Goal: Task Accomplishment & Management: Check status

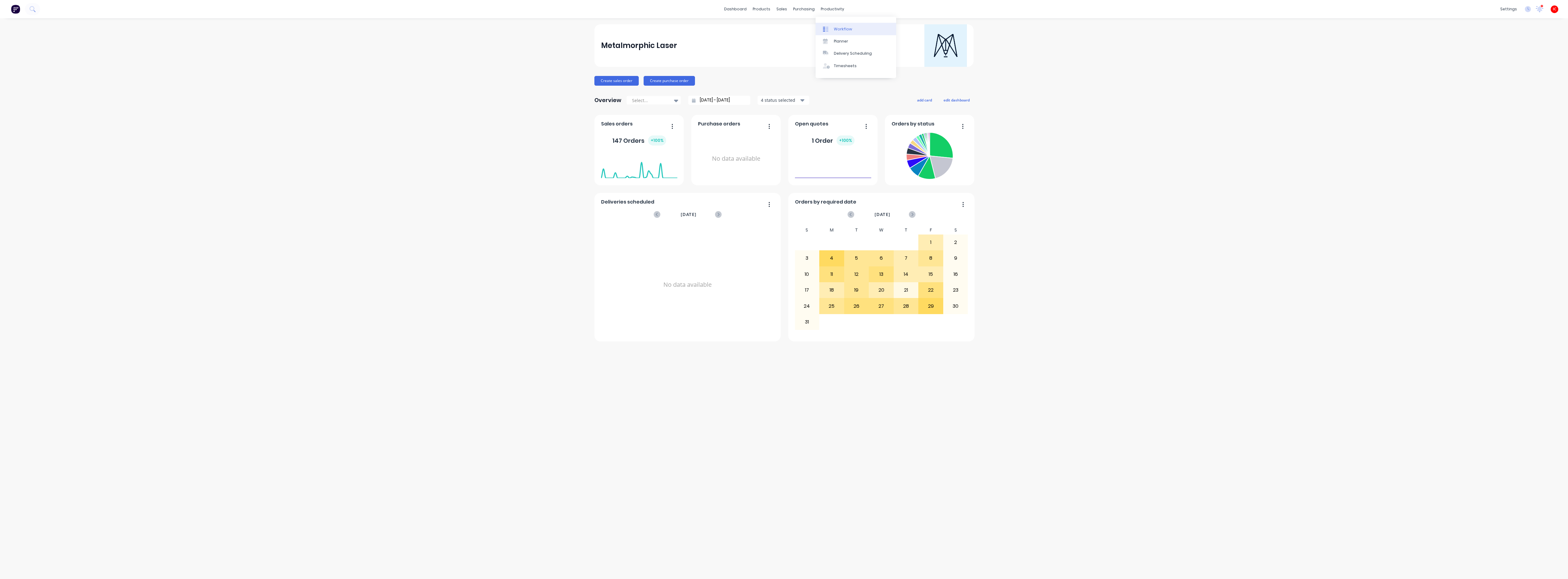
click at [841, 28] on div "Workflow" at bounding box center [843, 29] width 18 height 5
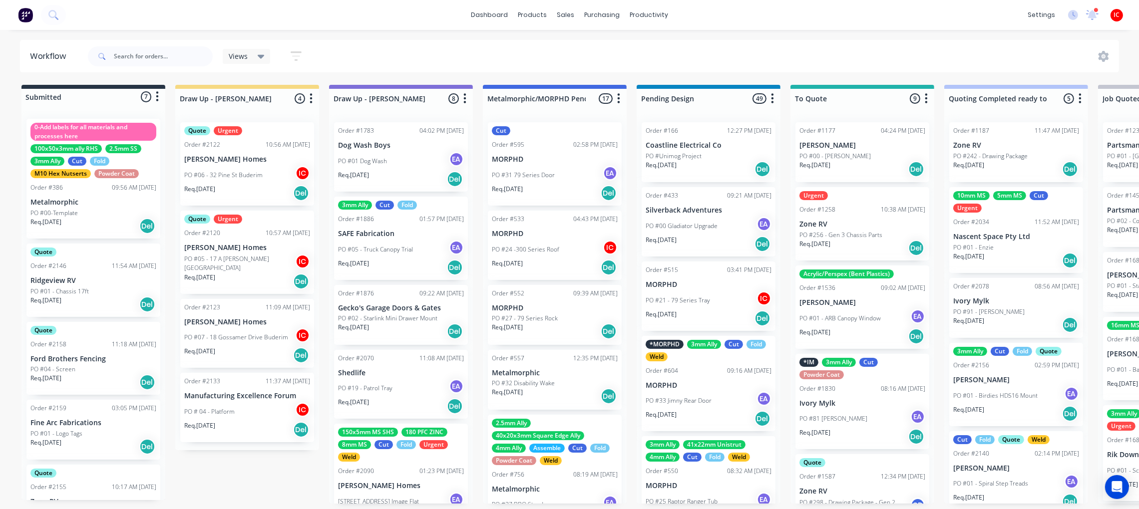
click at [226, 166] on div "PO #06 - 32 Pine [GEOGRAPHIC_DATA]" at bounding box center [247, 175] width 126 height 19
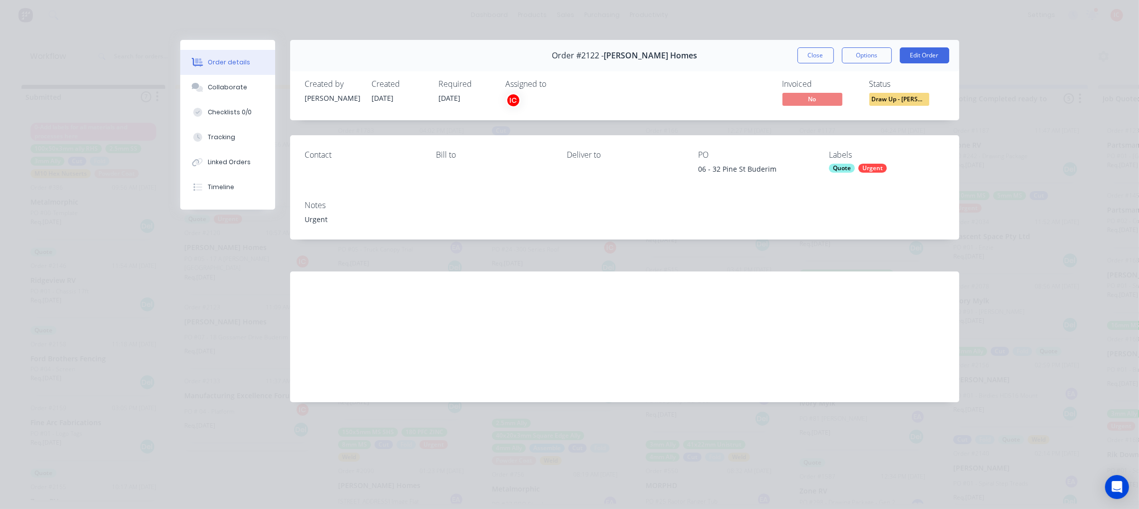
click at [47, 190] on div "Order details Collaborate Checklists 0/0 Tracking Linked Orders Timeline Order …" at bounding box center [569, 254] width 1139 height 509
click at [823, 58] on button "Close" at bounding box center [815, 55] width 36 height 16
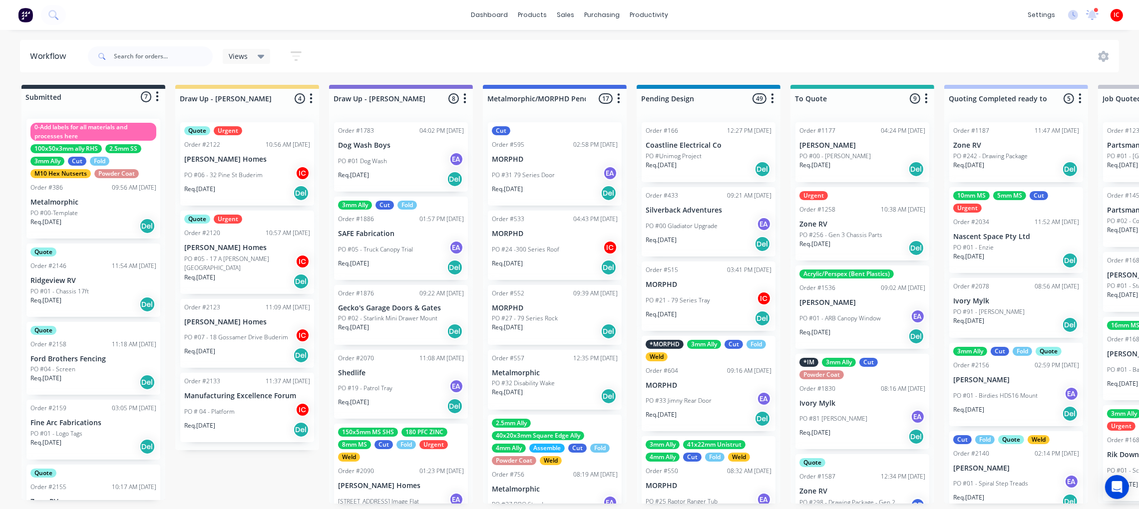
click at [226, 271] on p "PO #05 - 17 A [PERSON_NAME][GEOGRAPHIC_DATA]" at bounding box center [239, 264] width 111 height 18
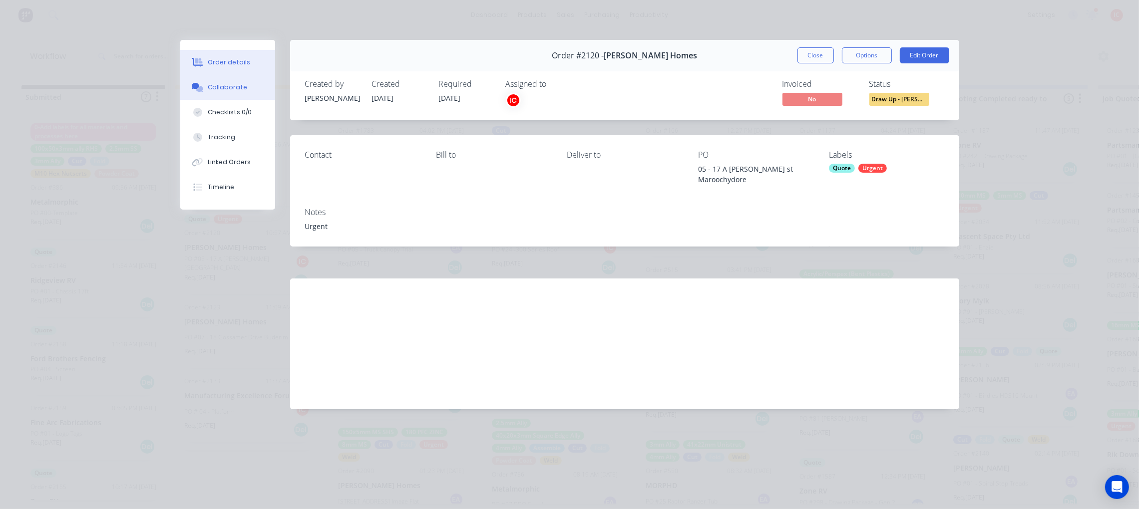
click at [221, 83] on div "Collaborate" at bounding box center [227, 87] width 39 height 9
